Goal: Find contact information: Find contact information

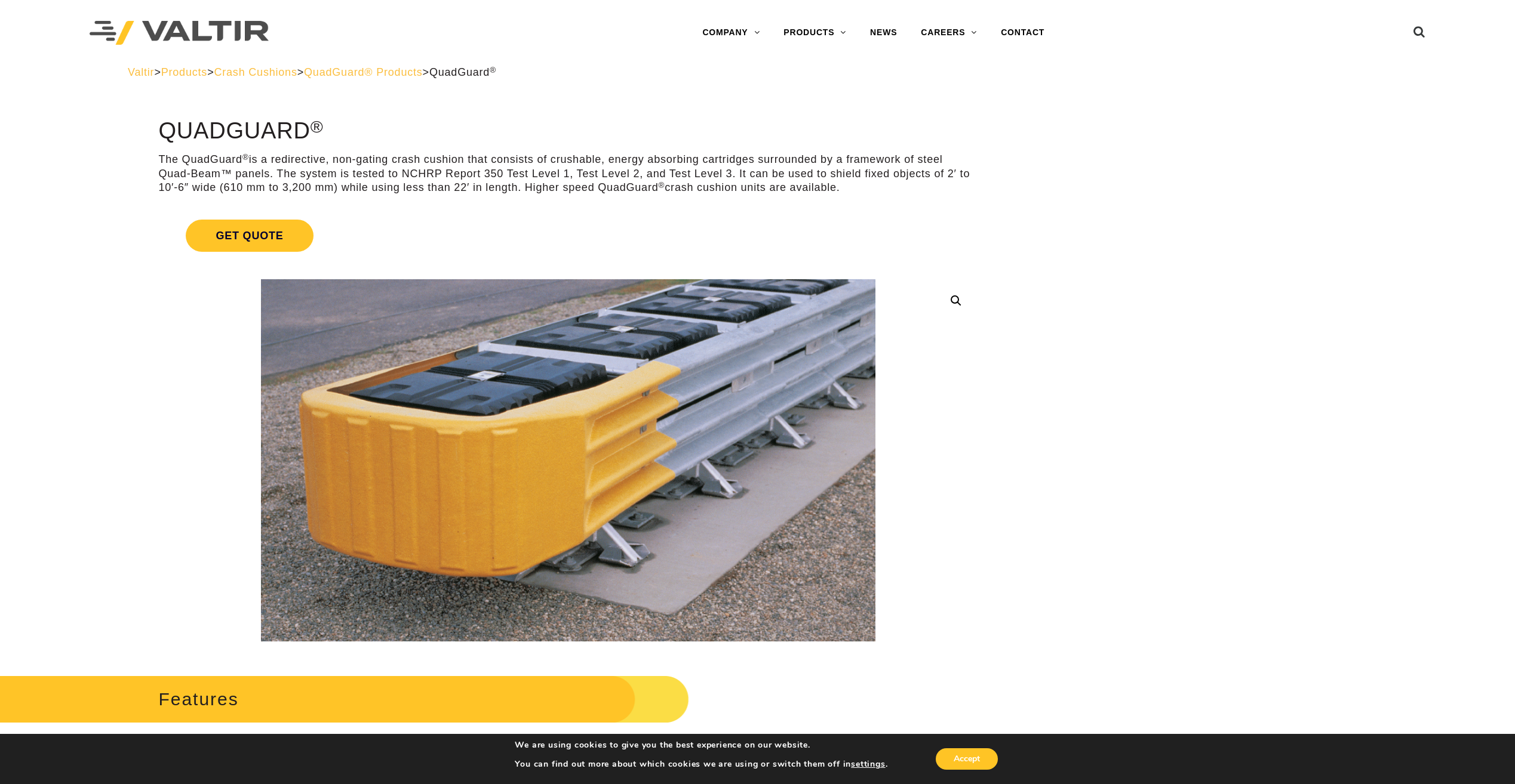
click at [283, 70] on span "Crash Cushions" at bounding box center [255, 72] width 83 height 12
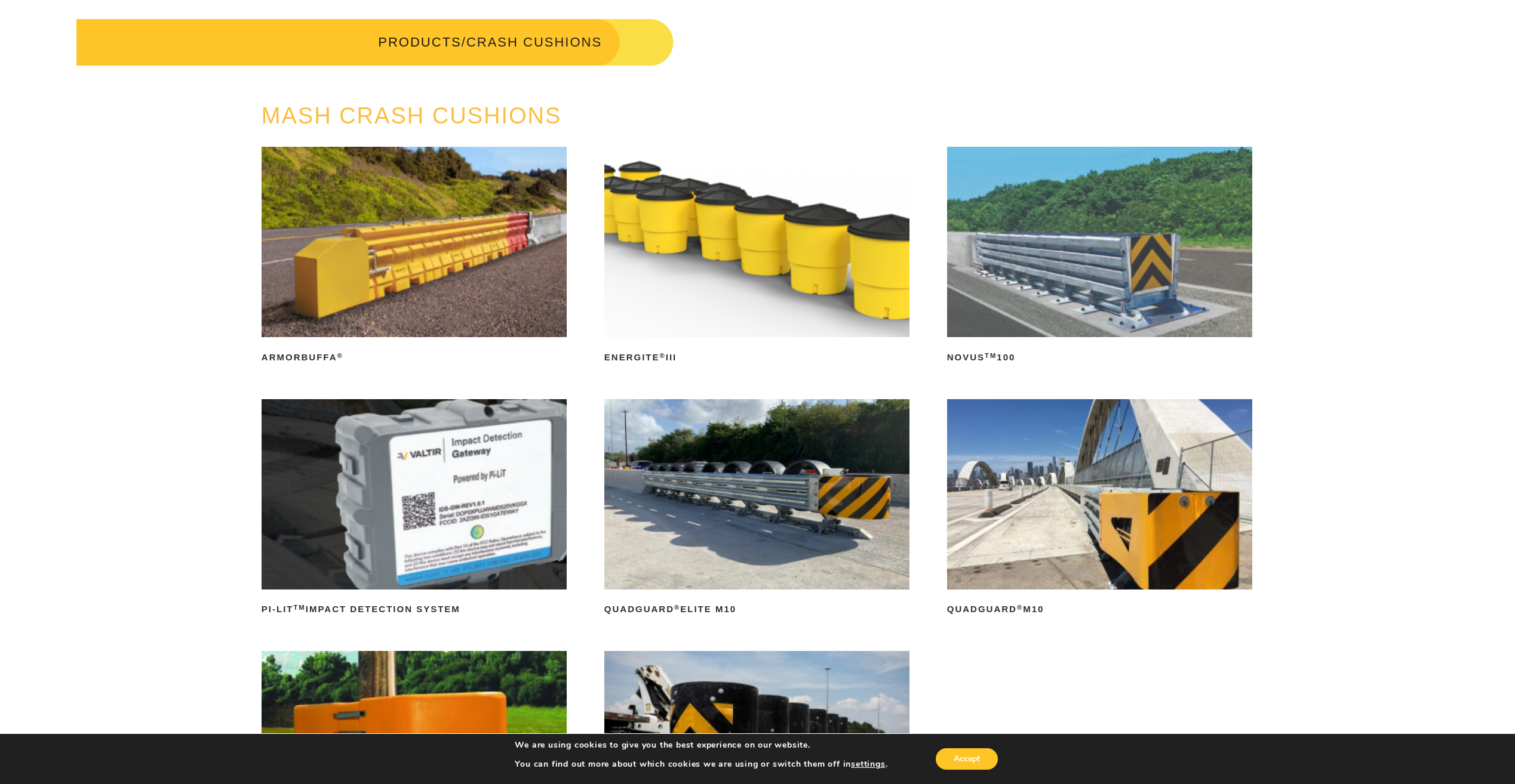
scroll to position [179, 0]
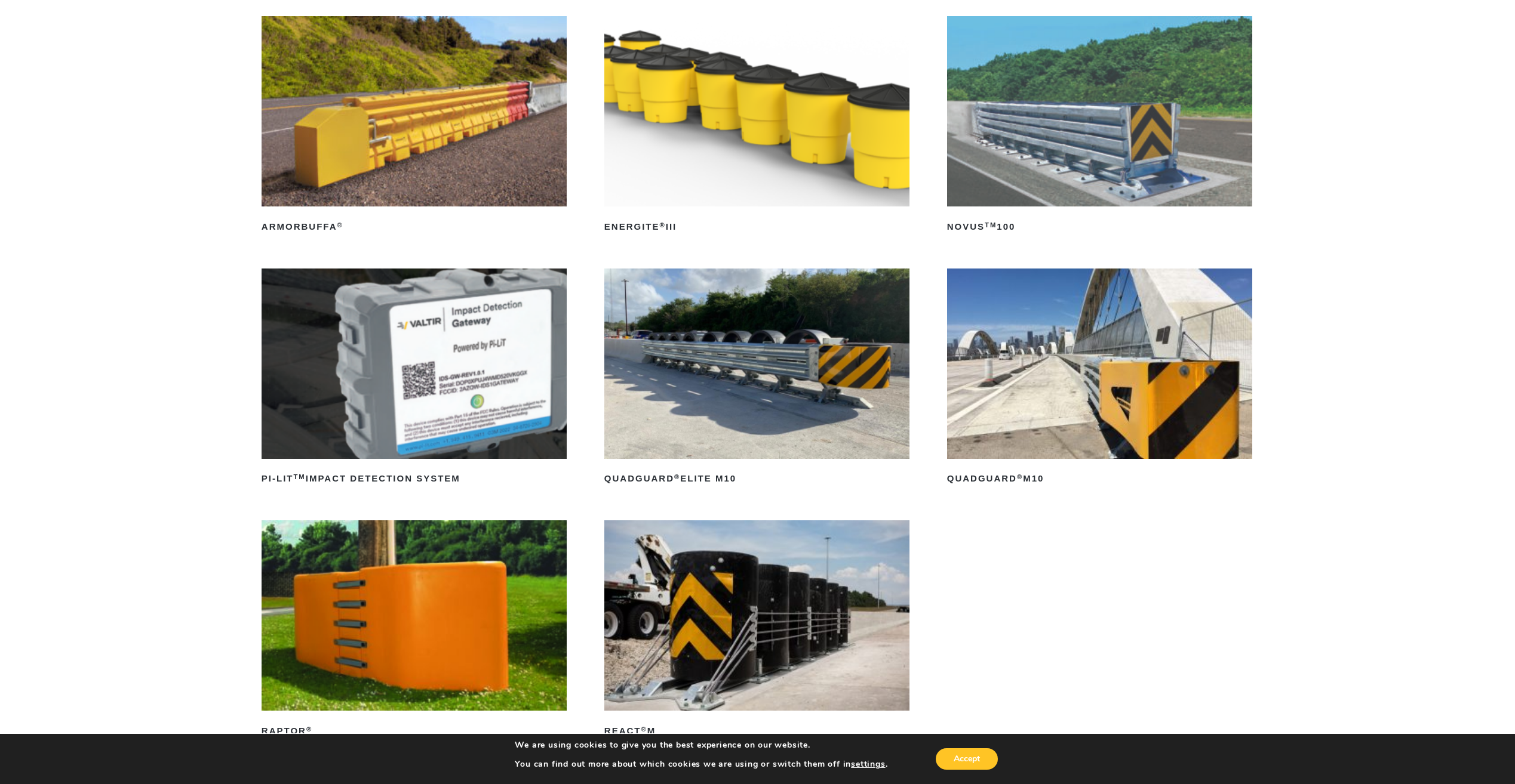
click at [1043, 386] on img at bounding box center [1099, 363] width 305 height 190
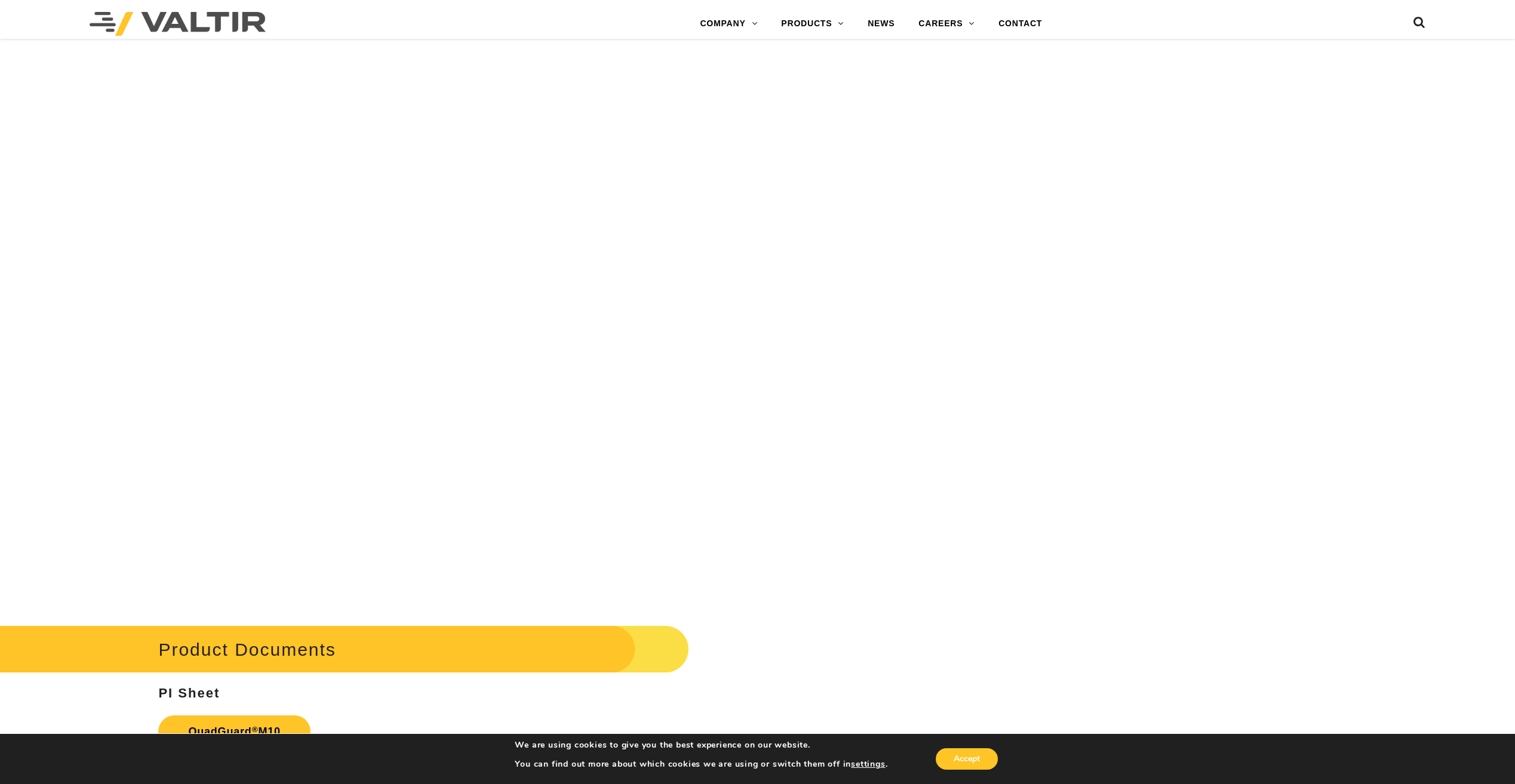
scroll to position [4715, 0]
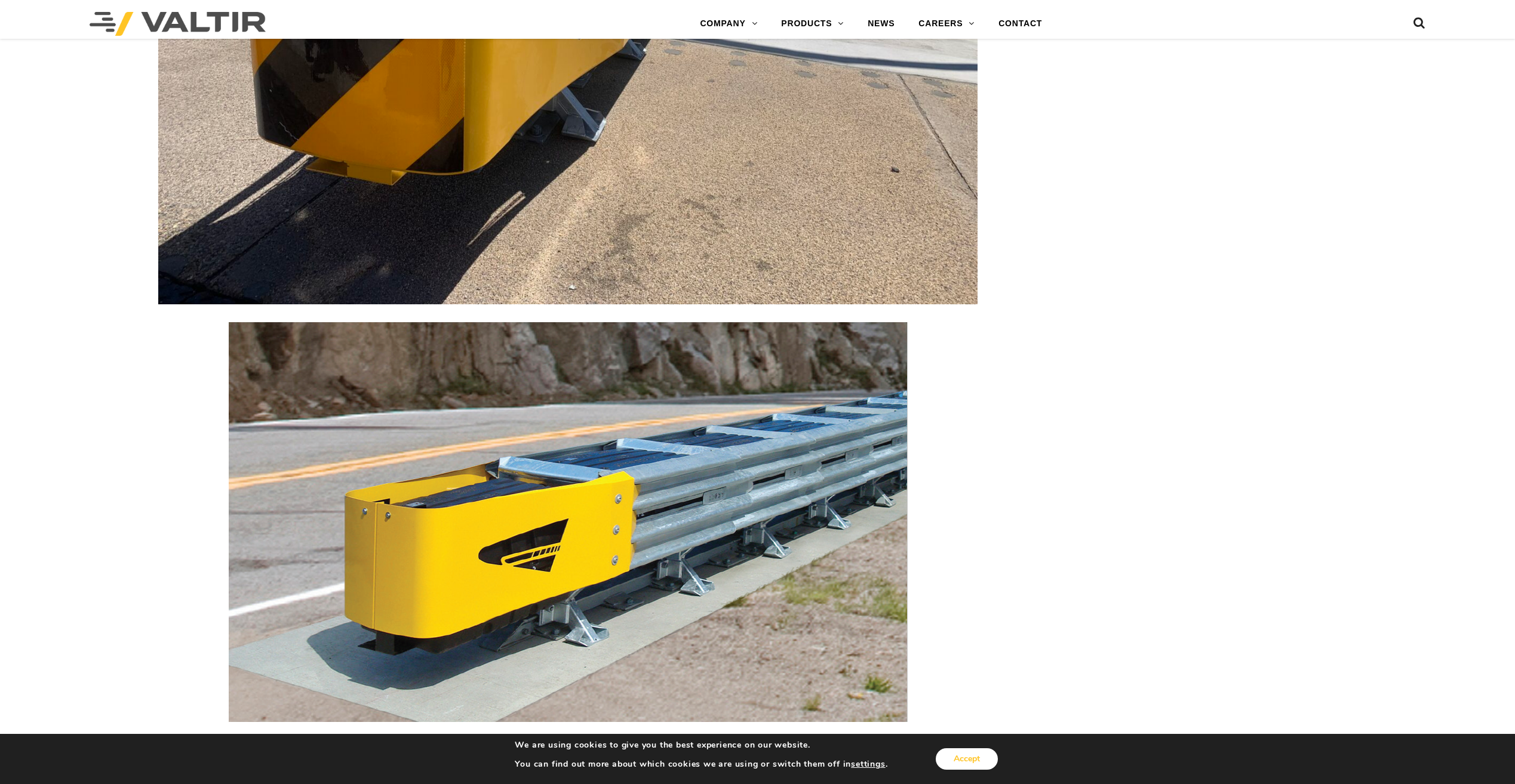
click at [977, 752] on button "Accept" at bounding box center [967, 759] width 62 height 21
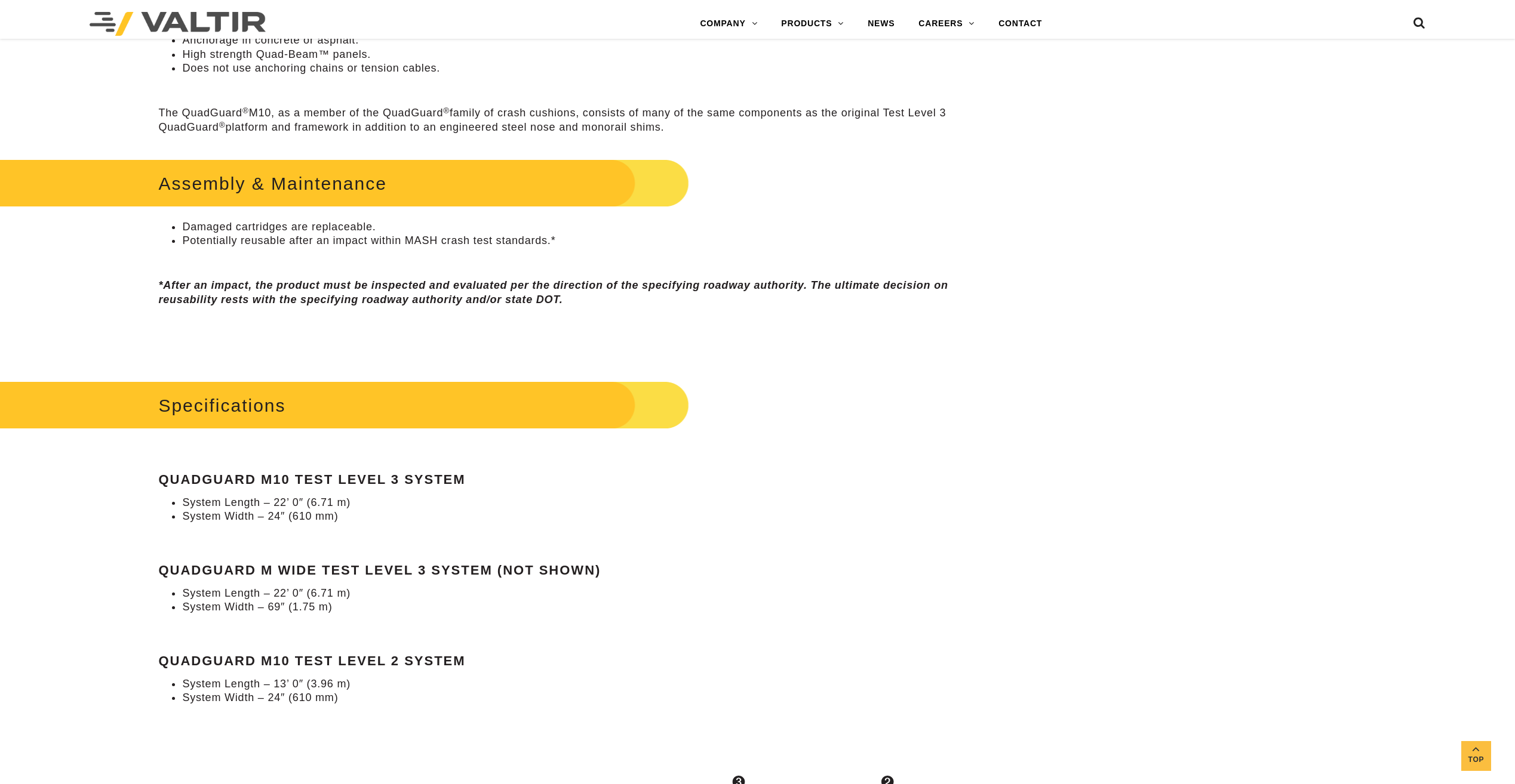
scroll to position [716, 0]
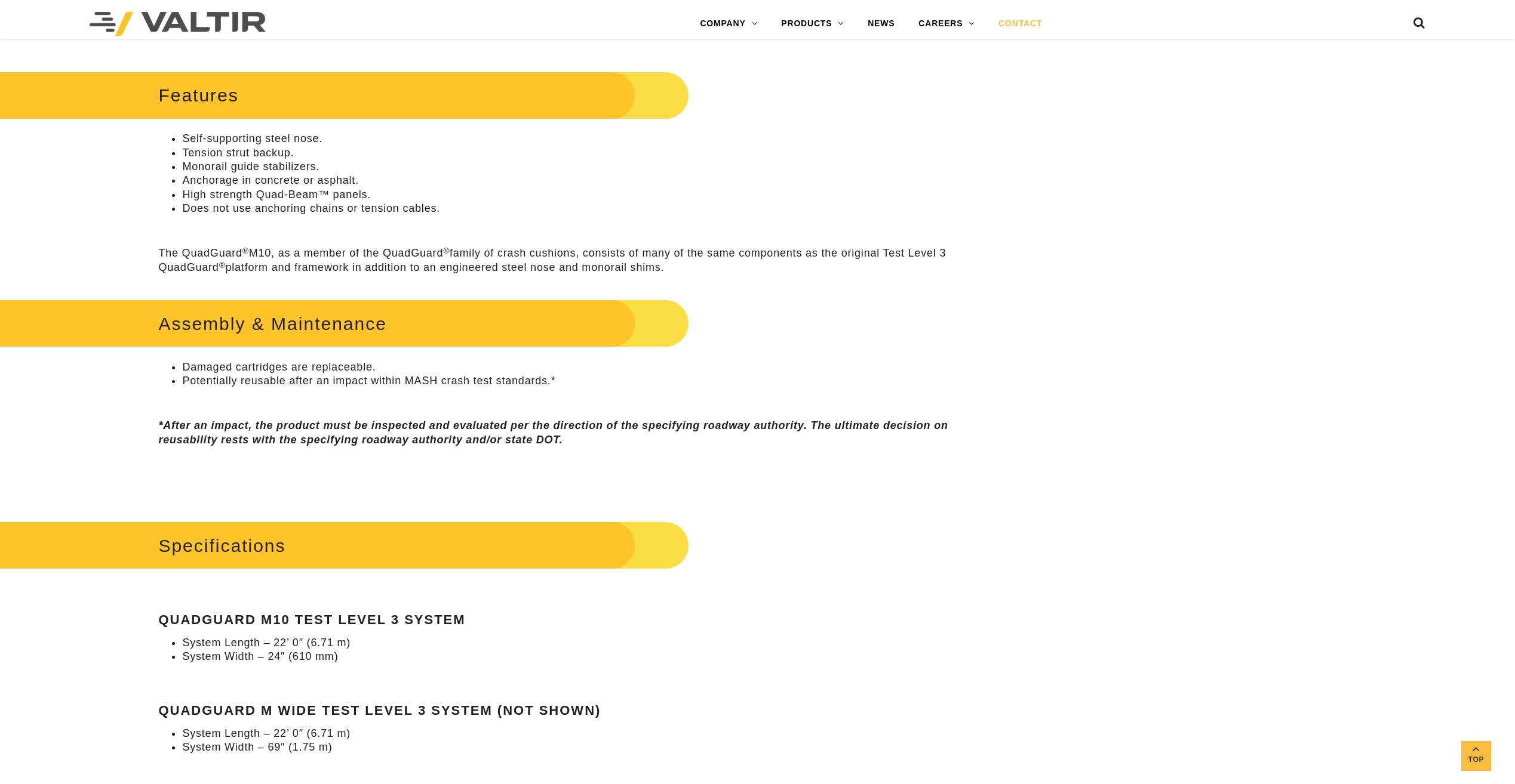
click at [1021, 27] on link "CONTACT" at bounding box center [1020, 23] width 68 height 24
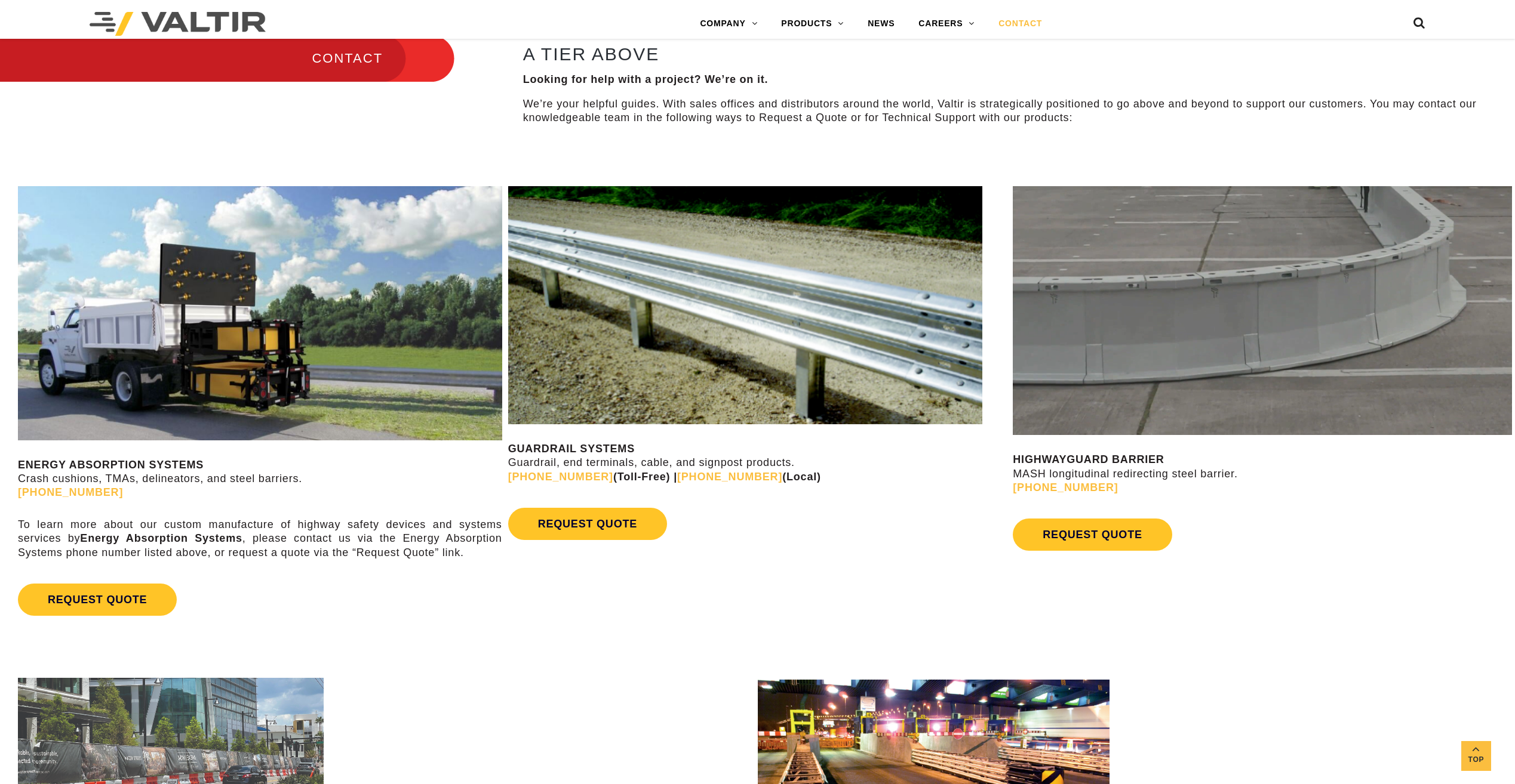
scroll to position [657, 0]
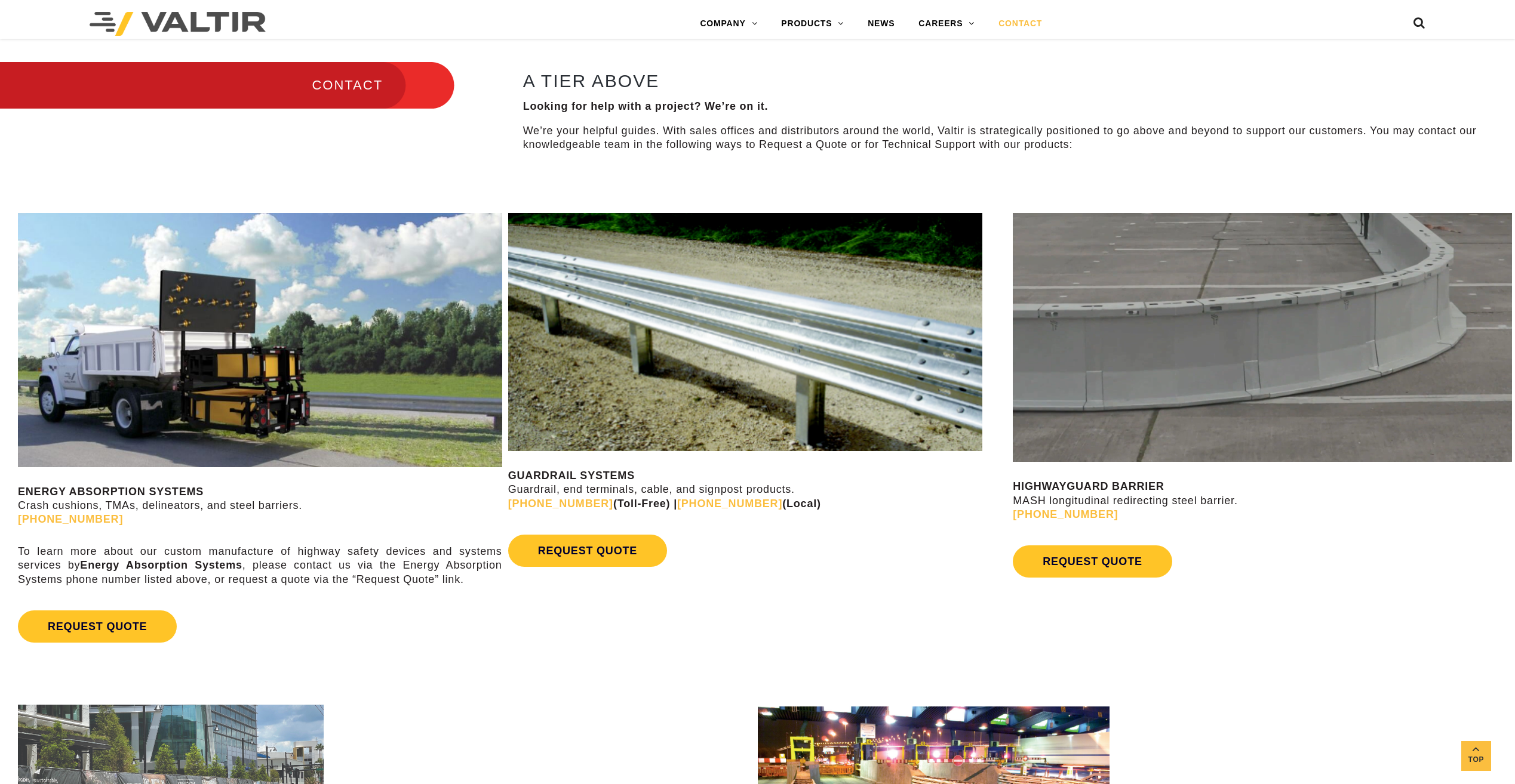
click at [722, 506] on link "[PHONE_NUMBER]" at bounding box center [730, 504] width 105 height 12
drag, startPoint x: 742, startPoint y: 506, endPoint x: 660, endPoint y: 504, distance: 82.0
click at [660, 504] on strong "[PHONE_NUMBER] (Toll-Free) | [PHONE_NUMBER] (Local)" at bounding box center [665, 504] width 313 height 12
drag, startPoint x: 664, startPoint y: 504, endPoint x: 646, endPoint y: 528, distance: 30.0
click at [646, 528] on div "GUARDRAIL SYSTEMS Guardrail, end terminals, cable, and signpost products. [PHON…" at bounding box center [758, 393] width 499 height 360
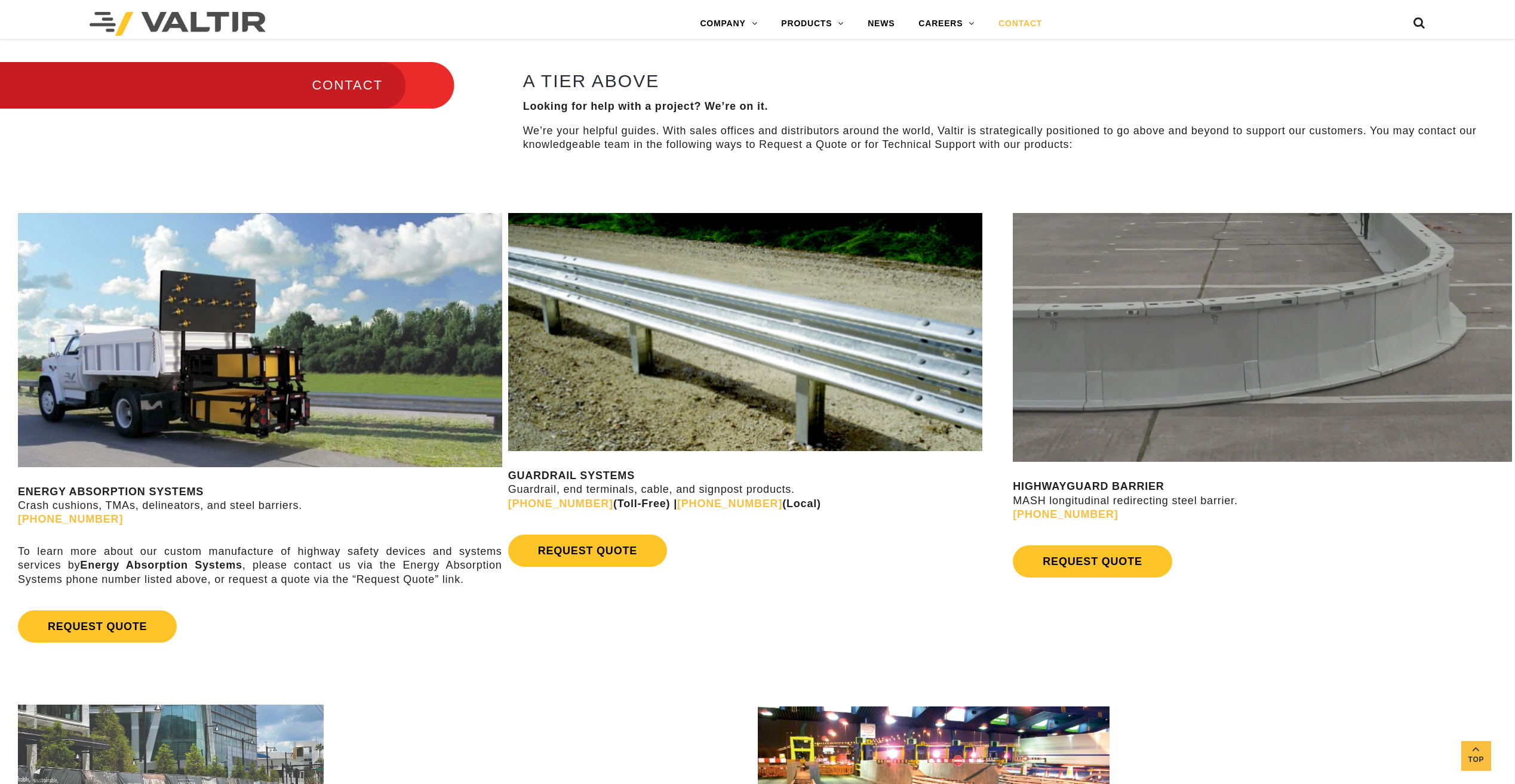
click at [677, 504] on link "[PHONE_NUMBER]" at bounding box center [730, 504] width 105 height 12
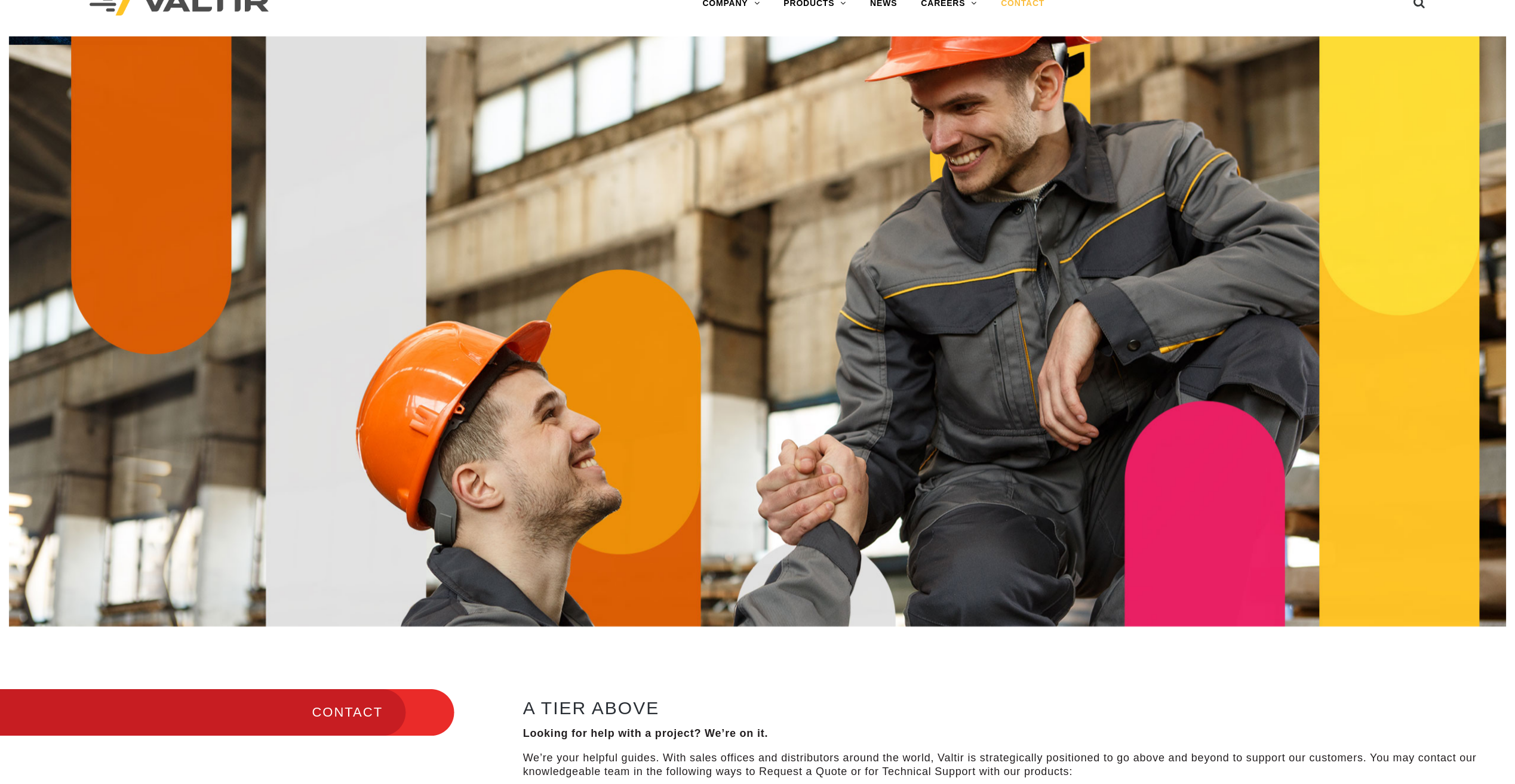
scroll to position [0, 0]
